Goal: Information Seeking & Learning: Learn about a topic

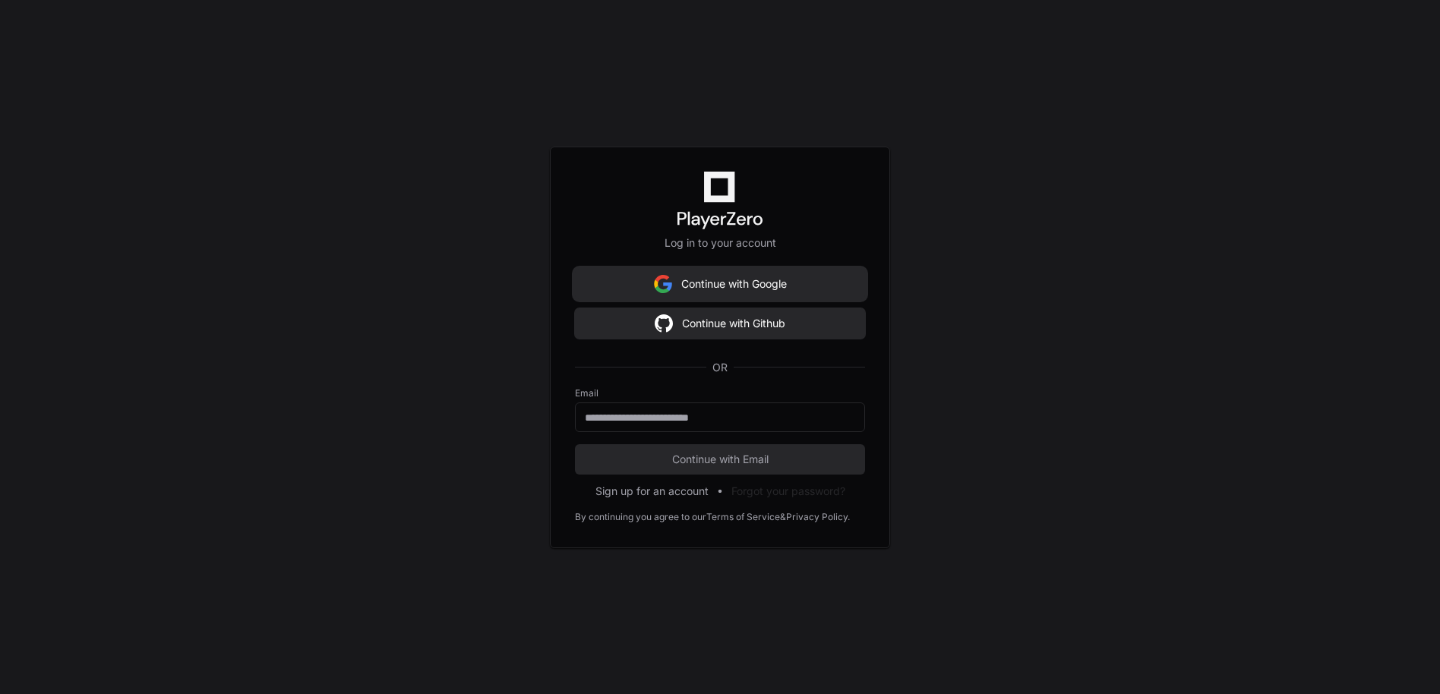
click at [678, 285] on button "Continue with Google" at bounding box center [720, 284] width 290 height 30
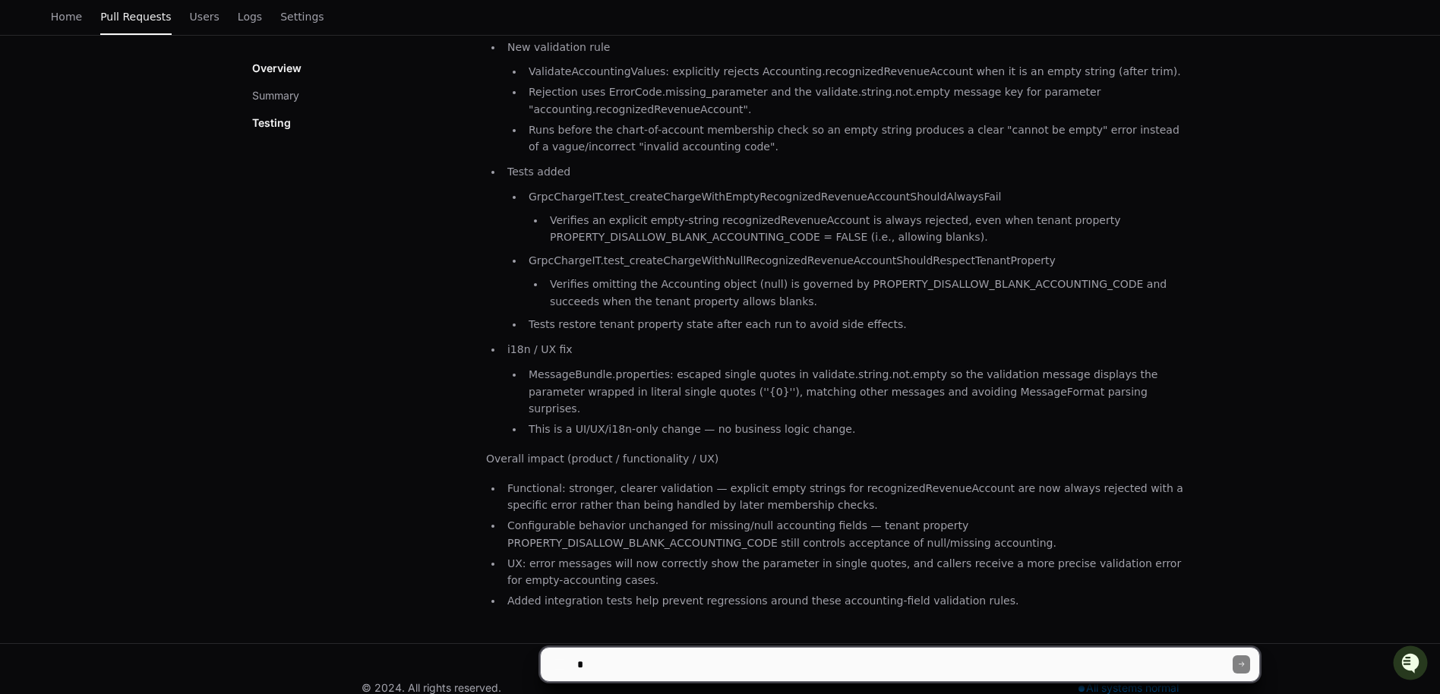
scroll to position [303, 0]
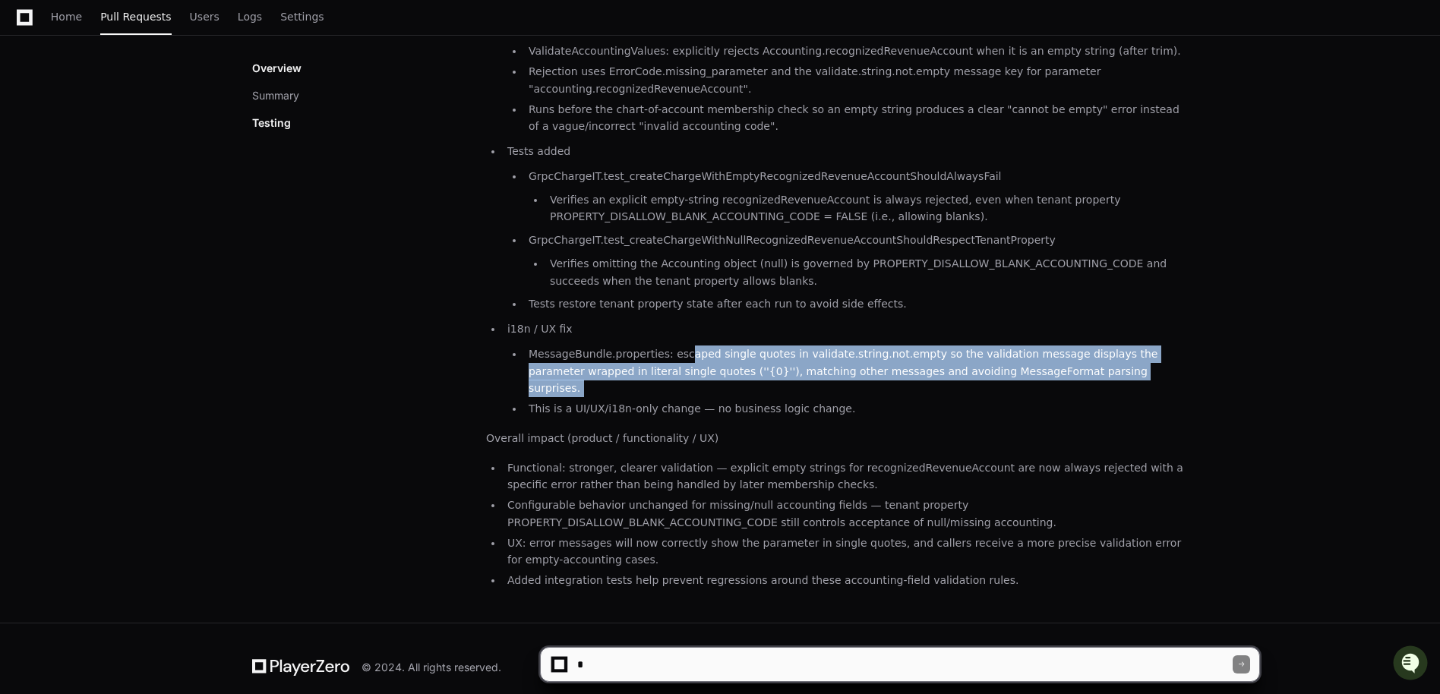
drag, startPoint x: 687, startPoint y: 349, endPoint x: 741, endPoint y: 381, distance: 62.7
click at [741, 381] on ul "MessageBundle.properties: escaped single quotes in validate.string.not.empty so…" at bounding box center [847, 382] width 681 height 72
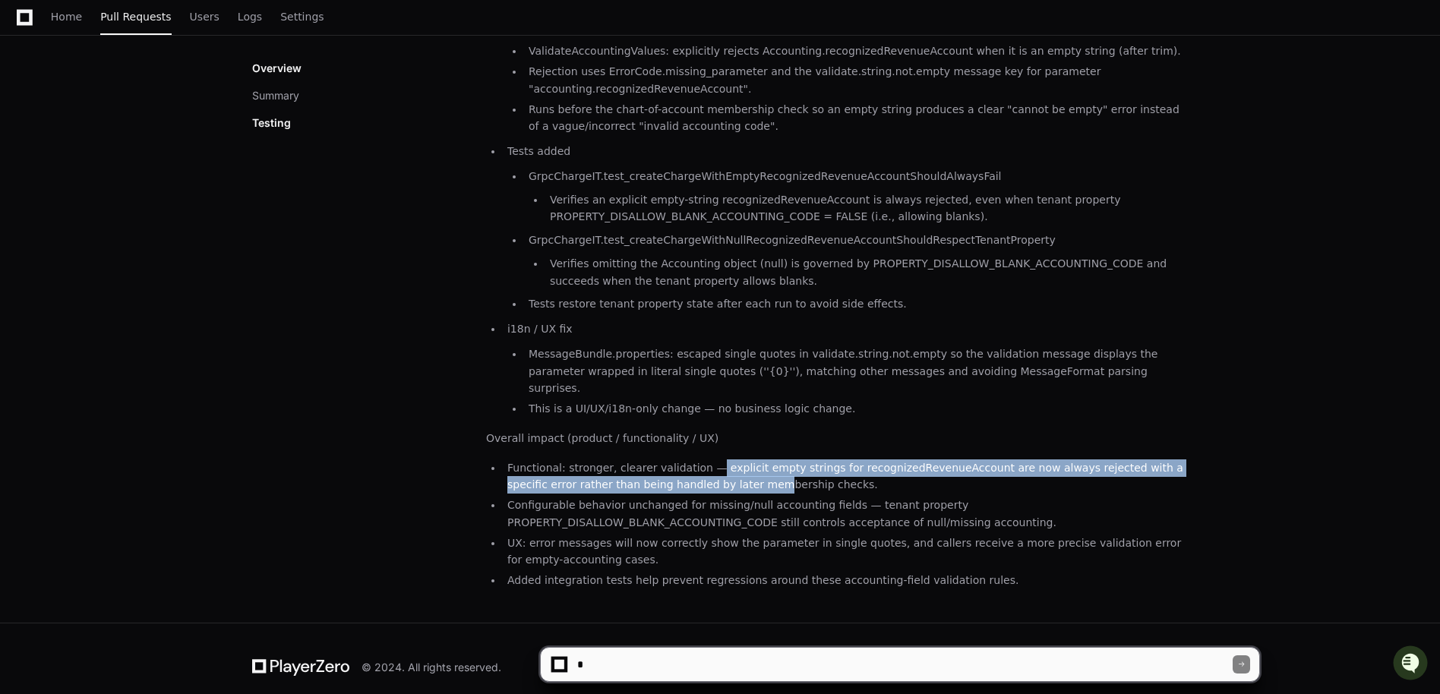
drag, startPoint x: 706, startPoint y: 447, endPoint x: 727, endPoint y: 464, distance: 27.5
click at [727, 465] on li "Functional: stronger, clearer validation — explicit empty strings for recognize…" at bounding box center [845, 477] width 685 height 35
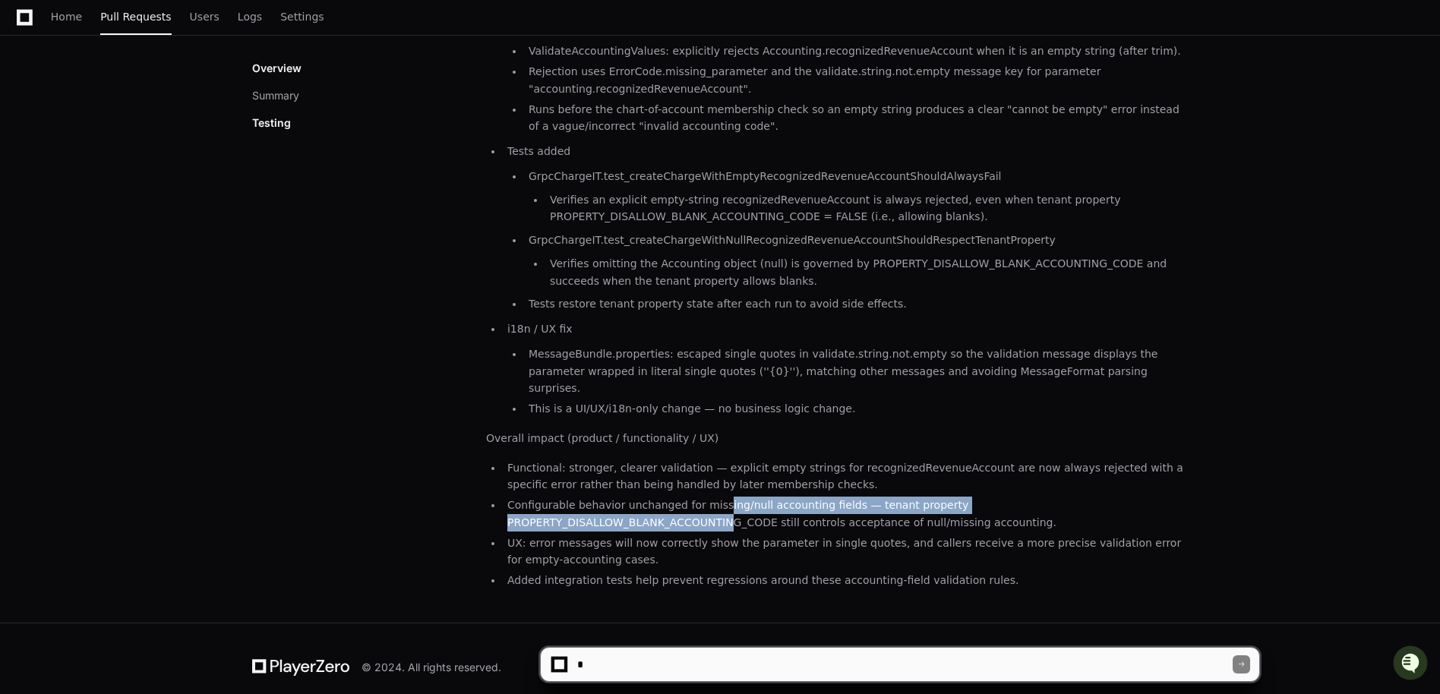
drag, startPoint x: 714, startPoint y: 479, endPoint x: 729, endPoint y: 500, distance: 25.5
click at [729, 501] on li "Configurable behavior unchanged for missing/null accounting fields — tenant pro…" at bounding box center [845, 514] width 685 height 35
click at [729, 500] on li "Configurable behavior unchanged for missing/null accounting fields — tenant pro…" at bounding box center [845, 514] width 685 height 35
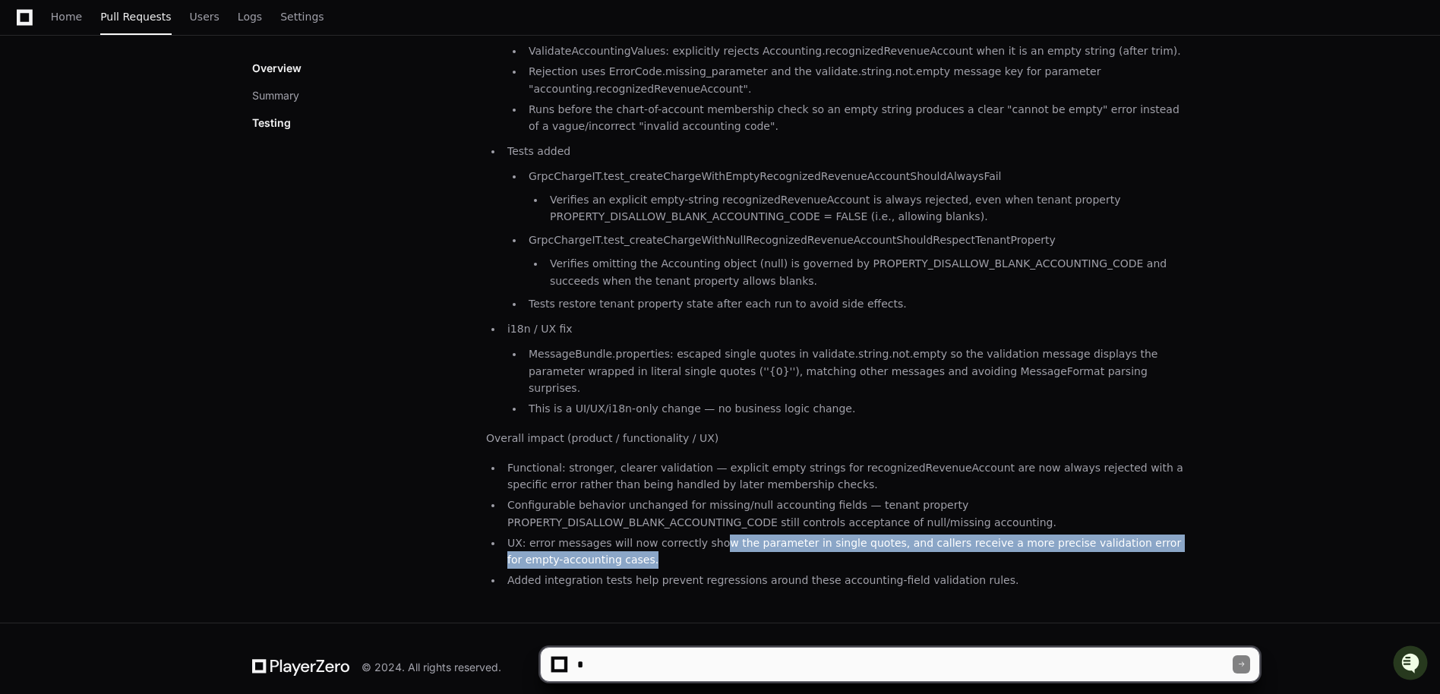
drag, startPoint x: 713, startPoint y: 519, endPoint x: 715, endPoint y: 543, distance: 24.4
click at [715, 543] on li "UX: error messages will now correctly show the parameter in single quotes, and …" at bounding box center [845, 552] width 685 height 35
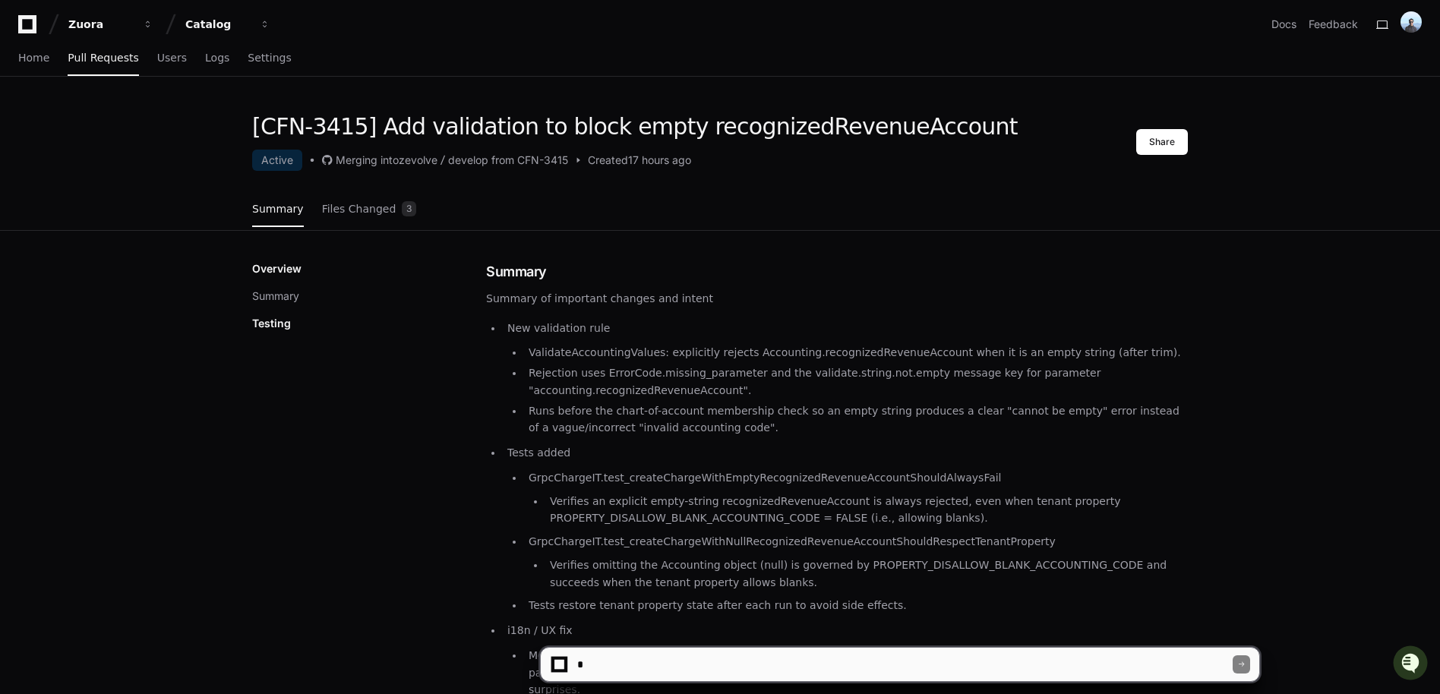
scroll to position [0, 0]
click at [277, 323] on p "Testing" at bounding box center [271, 325] width 39 height 15
click at [277, 318] on p "Testing" at bounding box center [271, 325] width 39 height 15
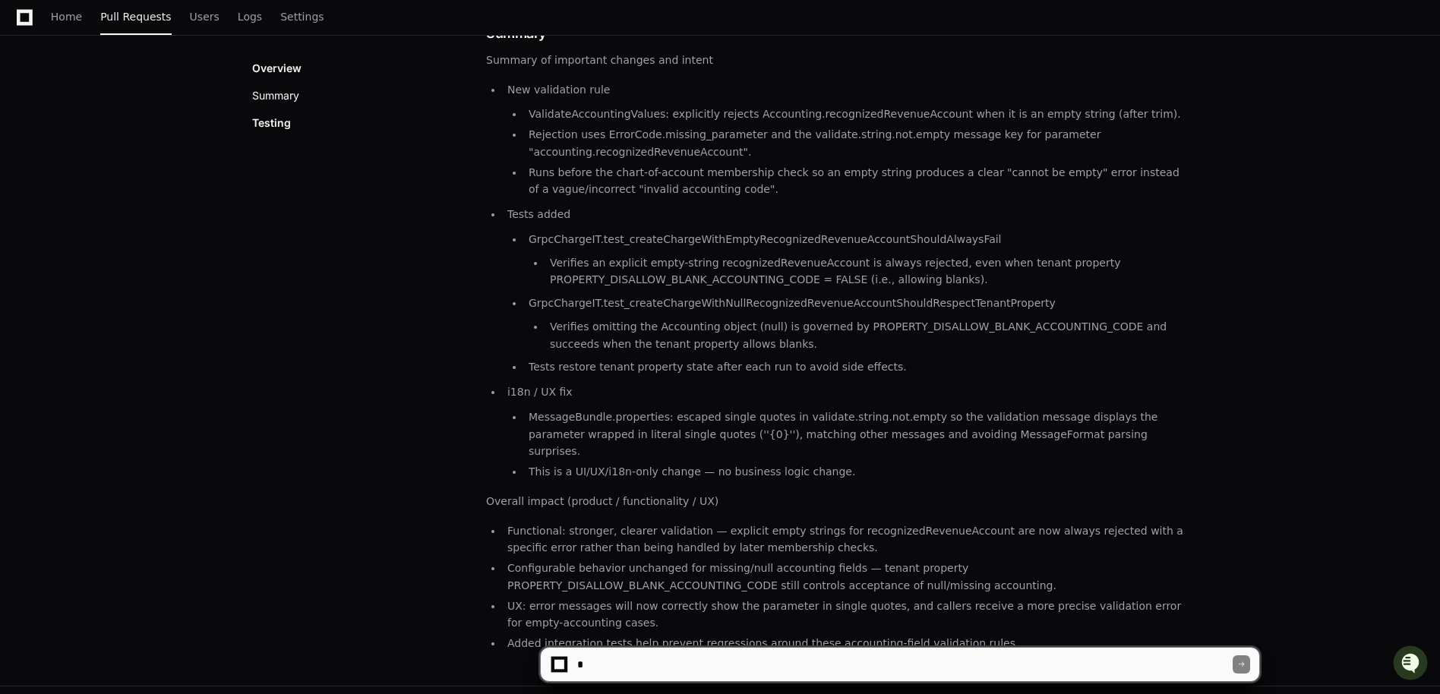
click at [283, 100] on button "Summary" at bounding box center [275, 95] width 47 height 15
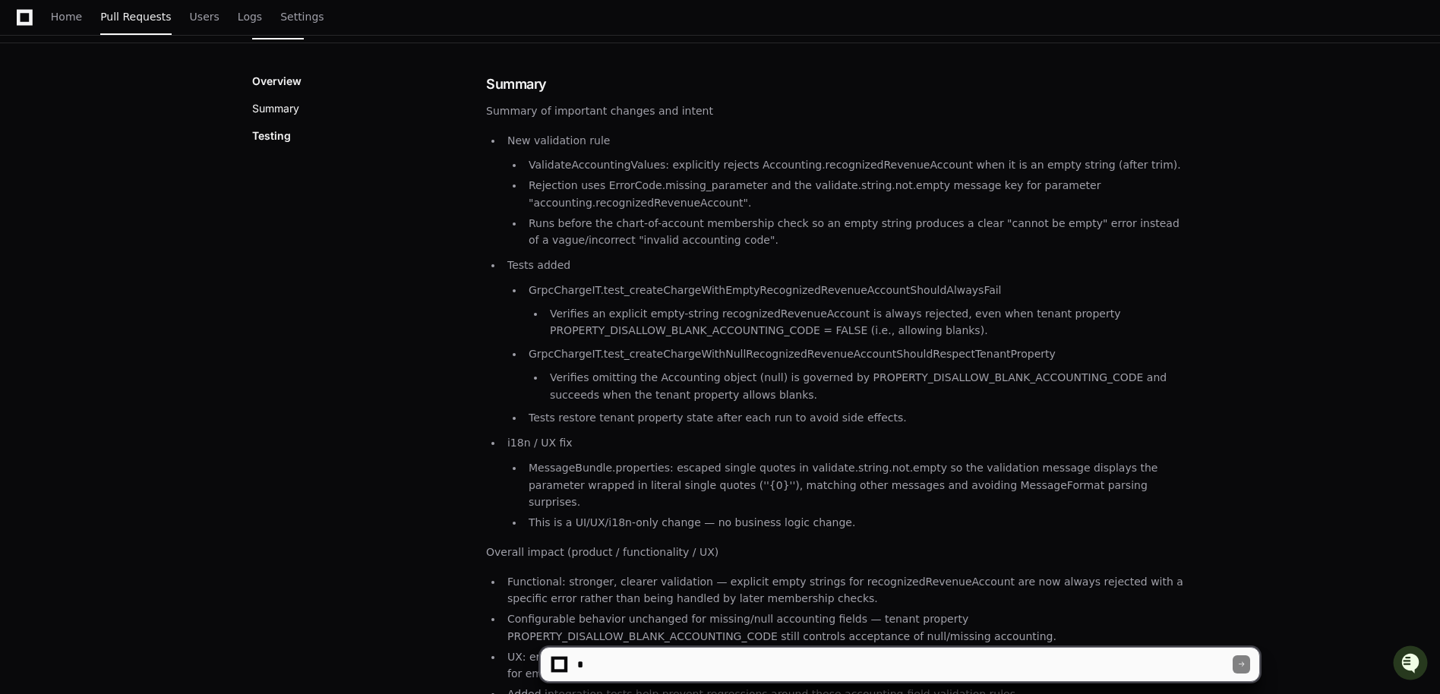
scroll to position [187, 0]
click at [275, 145] on p "Testing" at bounding box center [271, 138] width 39 height 15
click at [274, 120] on div "Overview Summary Testing" at bounding box center [369, 111] width 234 height 70
click at [274, 110] on button "Summary" at bounding box center [275, 110] width 47 height 15
click at [267, 87] on p "Overview" at bounding box center [276, 83] width 49 height 15
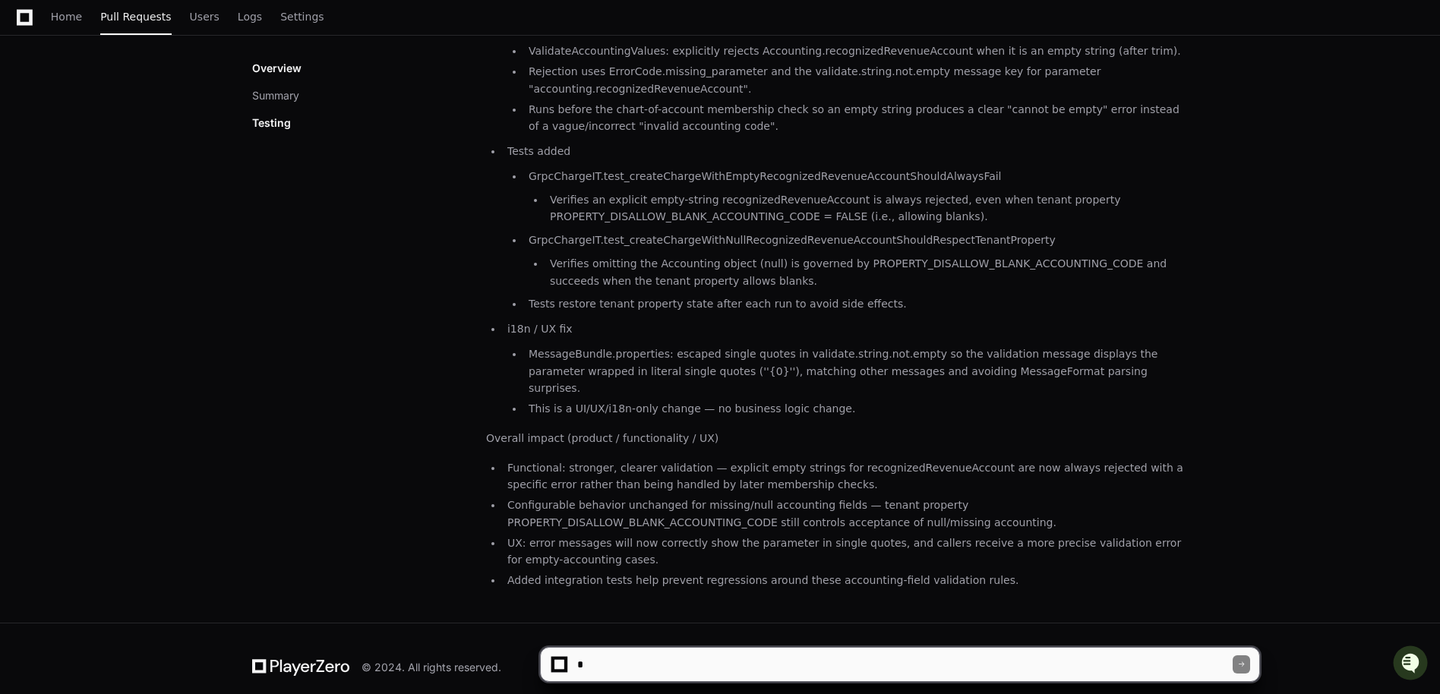
scroll to position [0, 0]
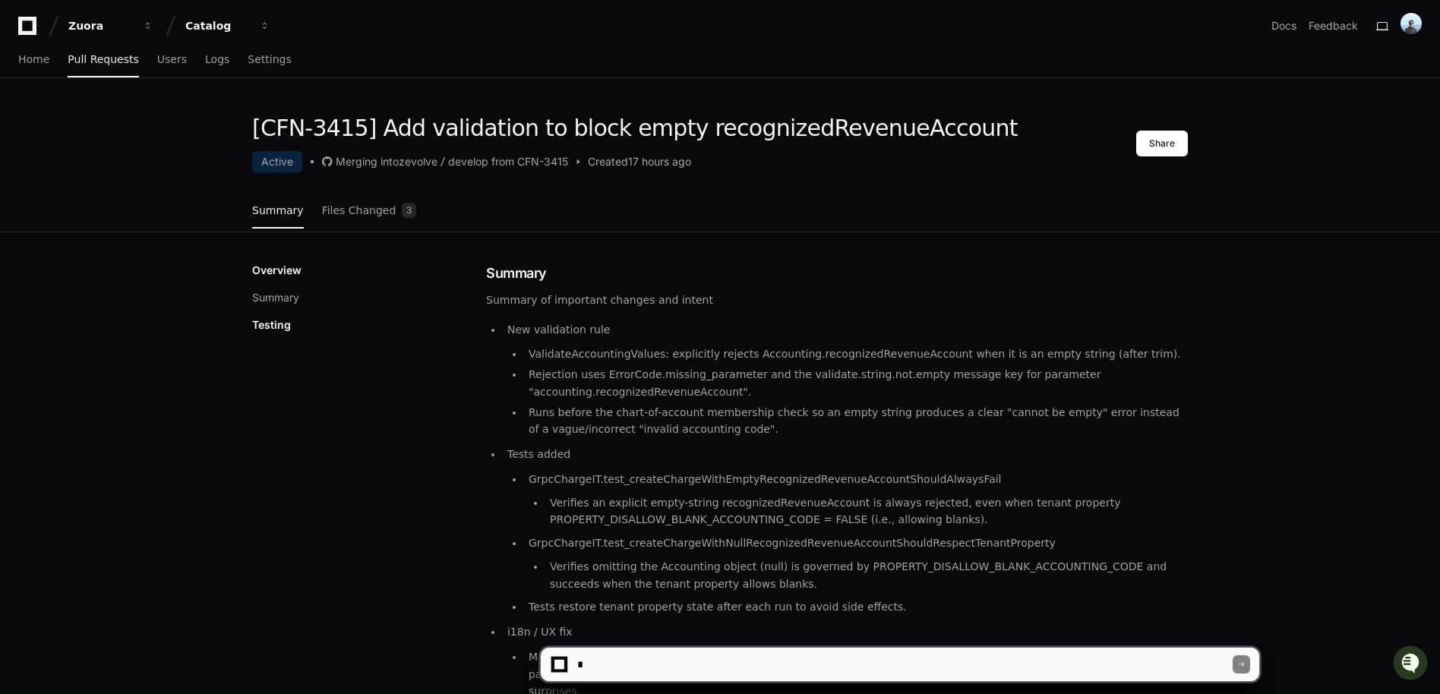
click at [632, 677] on textarea at bounding box center [903, 664] width 659 height 33
type textarea "**********"
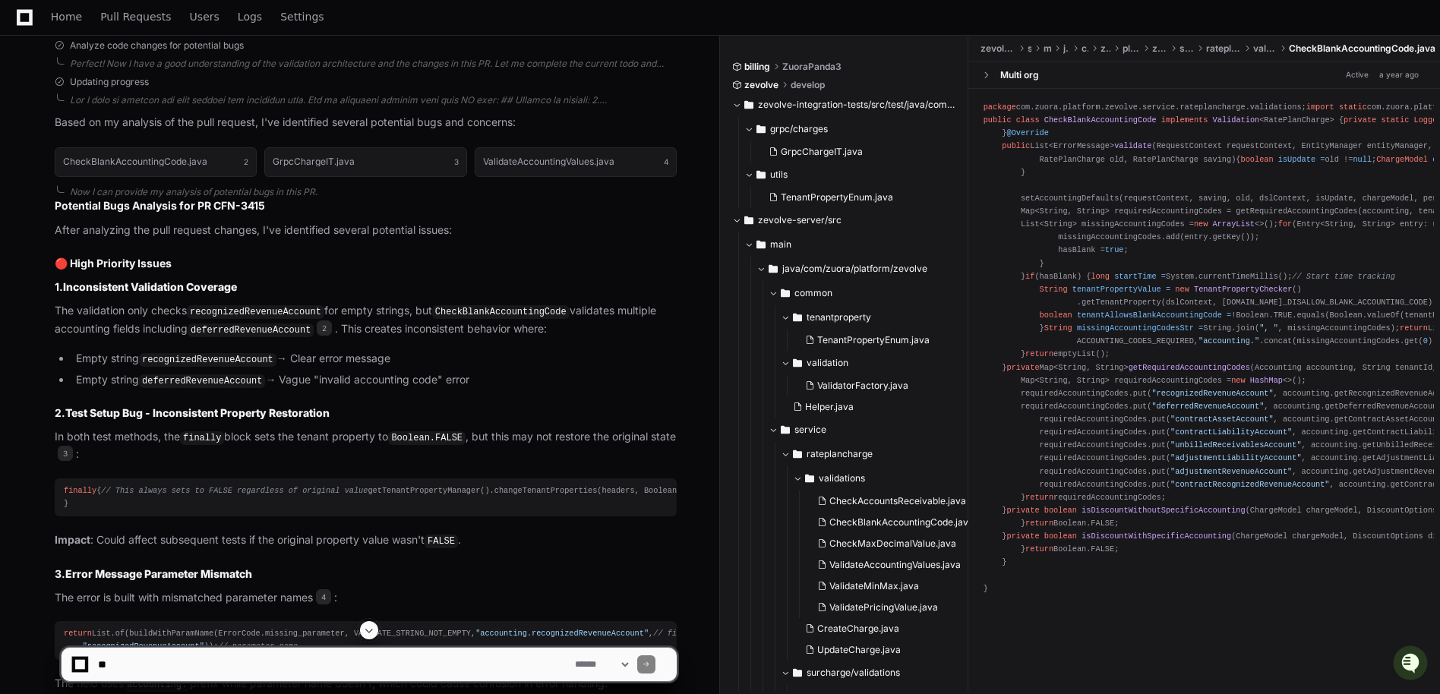
scroll to position [694, 0]
